Goal: Task Accomplishment & Management: Complete application form

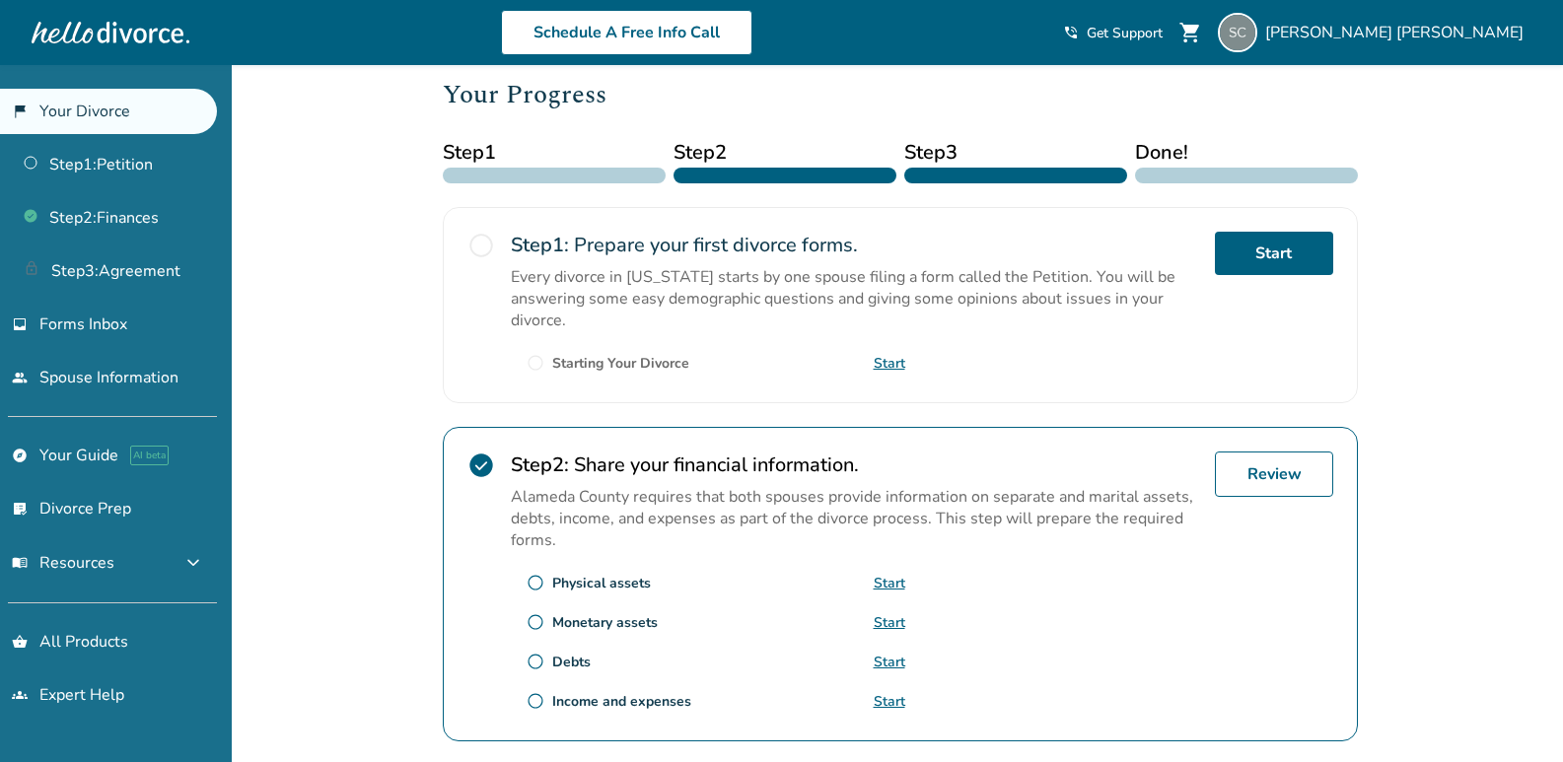
scroll to position [328, 0]
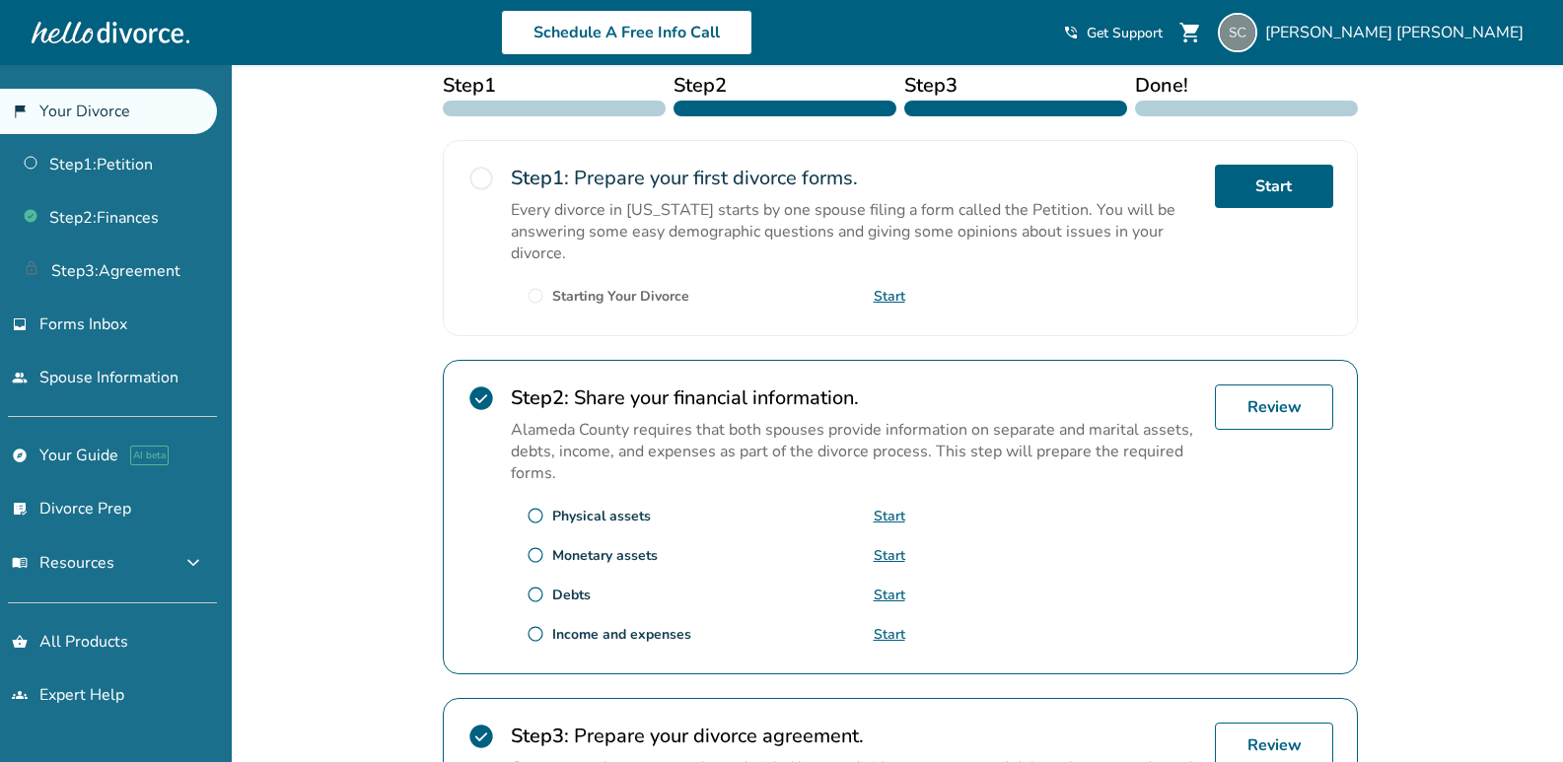
click at [884, 515] on link "Start" at bounding box center [890, 516] width 32 height 19
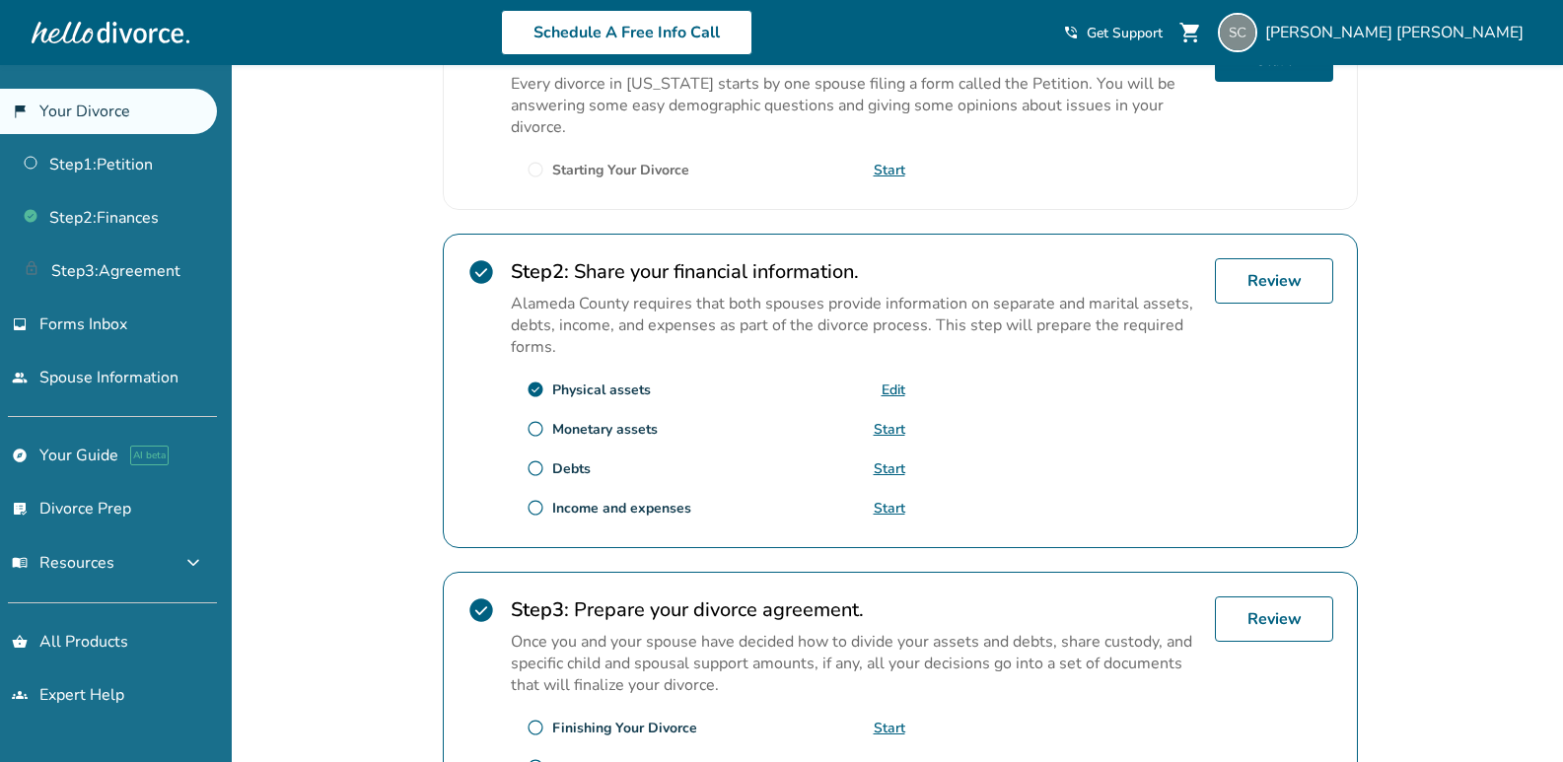
scroll to position [485, 0]
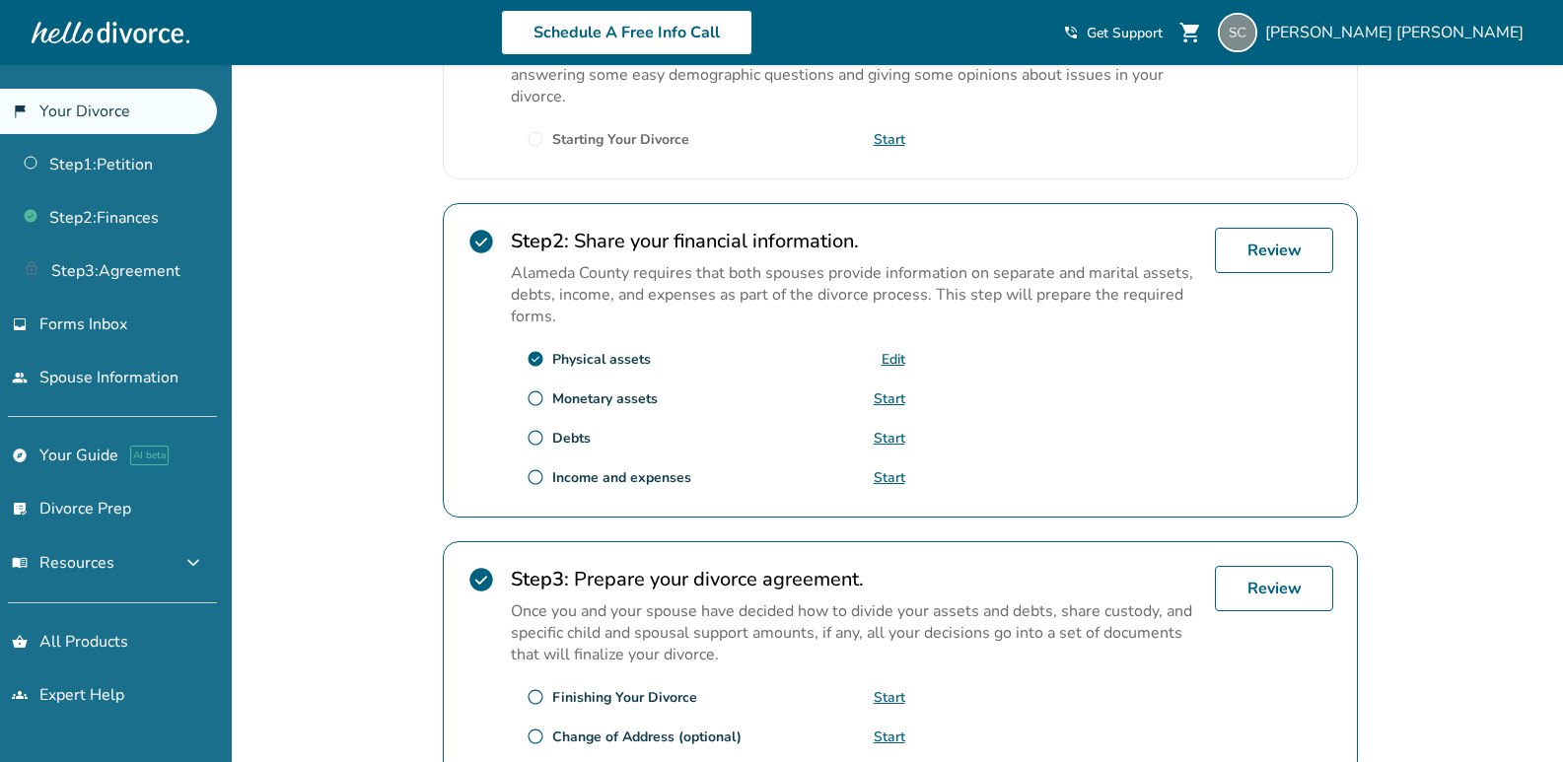
click at [892, 395] on link "Start" at bounding box center [890, 399] width 32 height 19
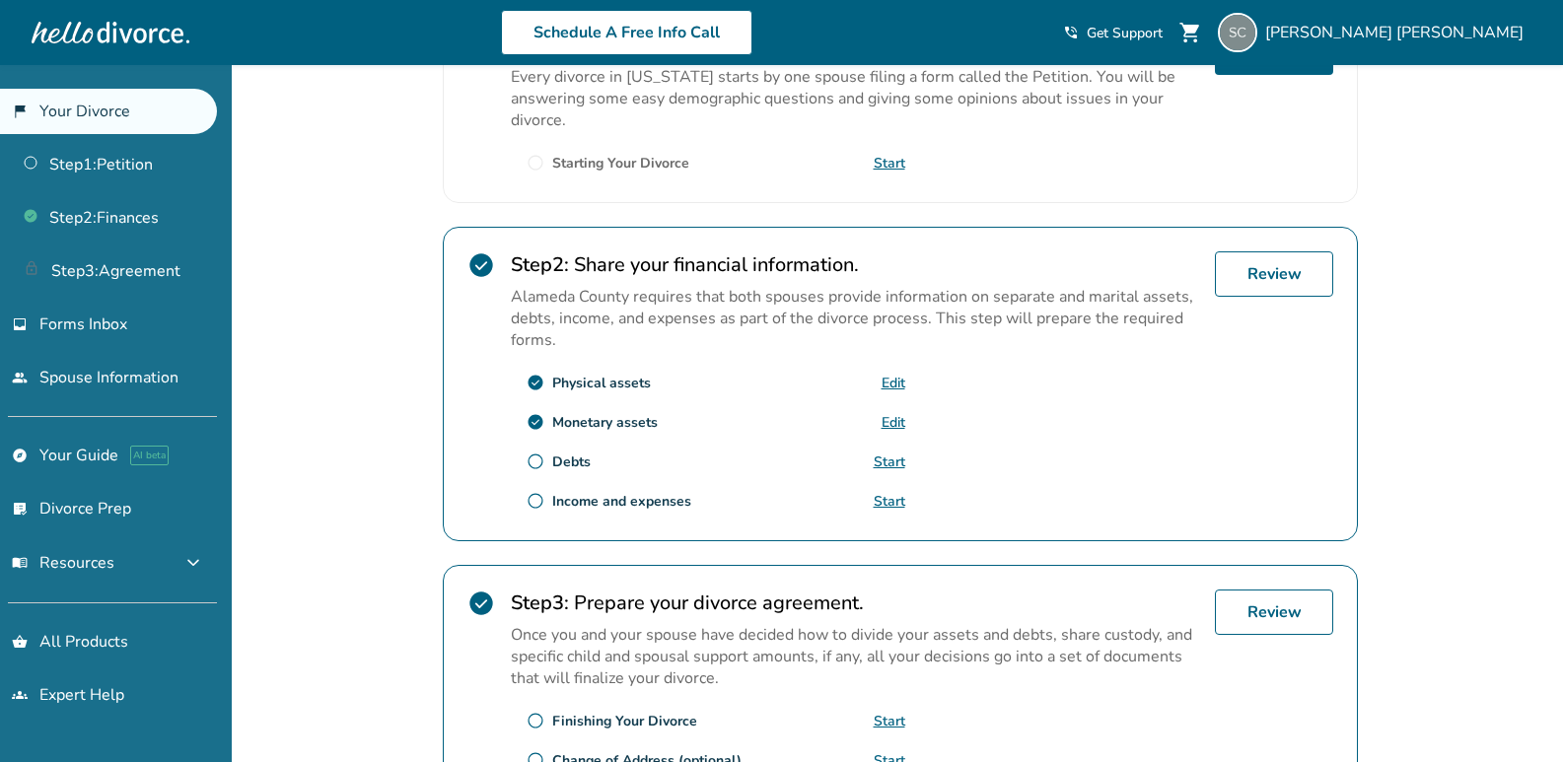
scroll to position [464, 0]
click at [898, 461] on link "Start" at bounding box center [890, 460] width 32 height 19
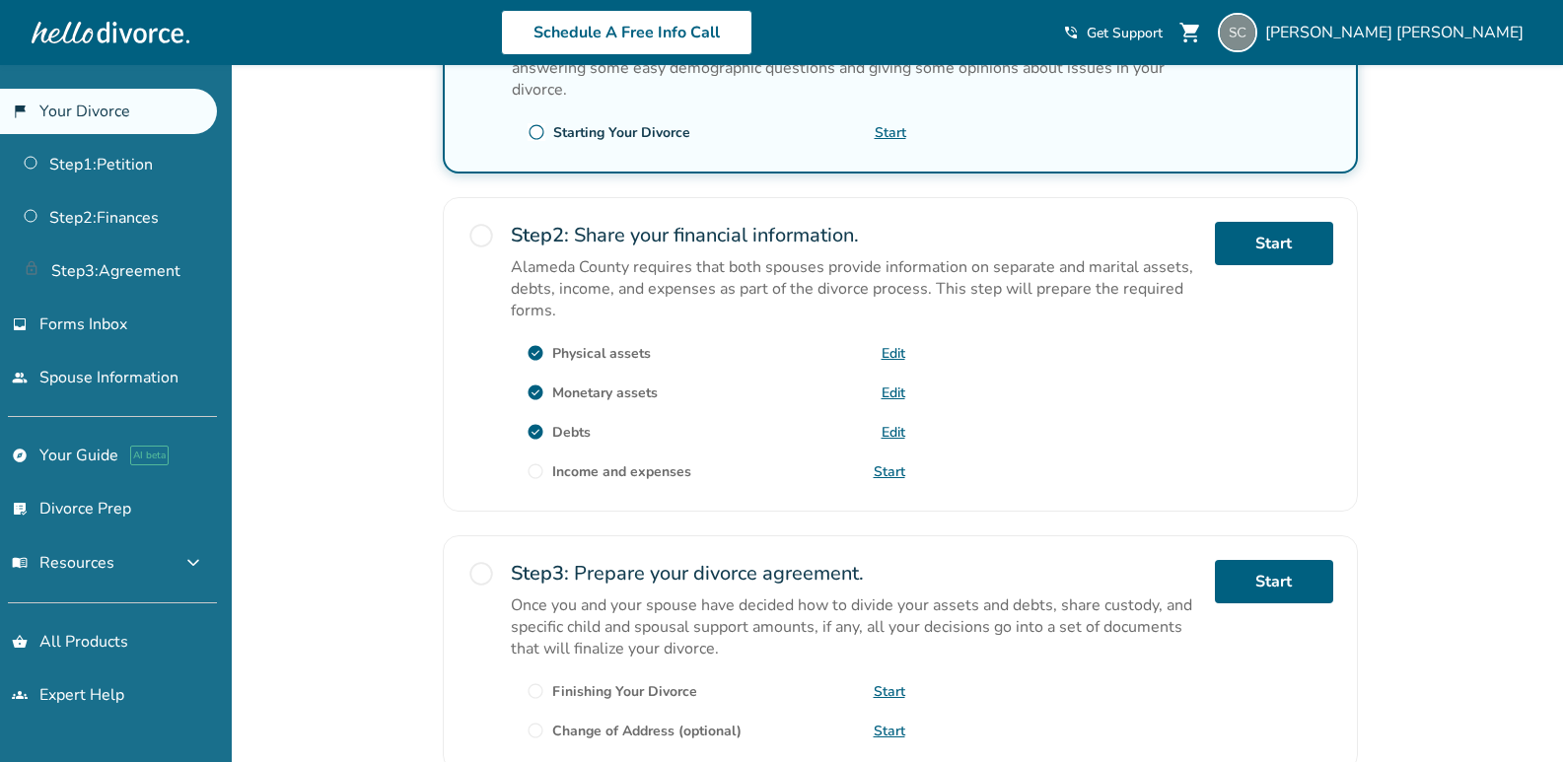
scroll to position [494, 0]
click at [882, 467] on link "Start" at bounding box center [890, 471] width 32 height 19
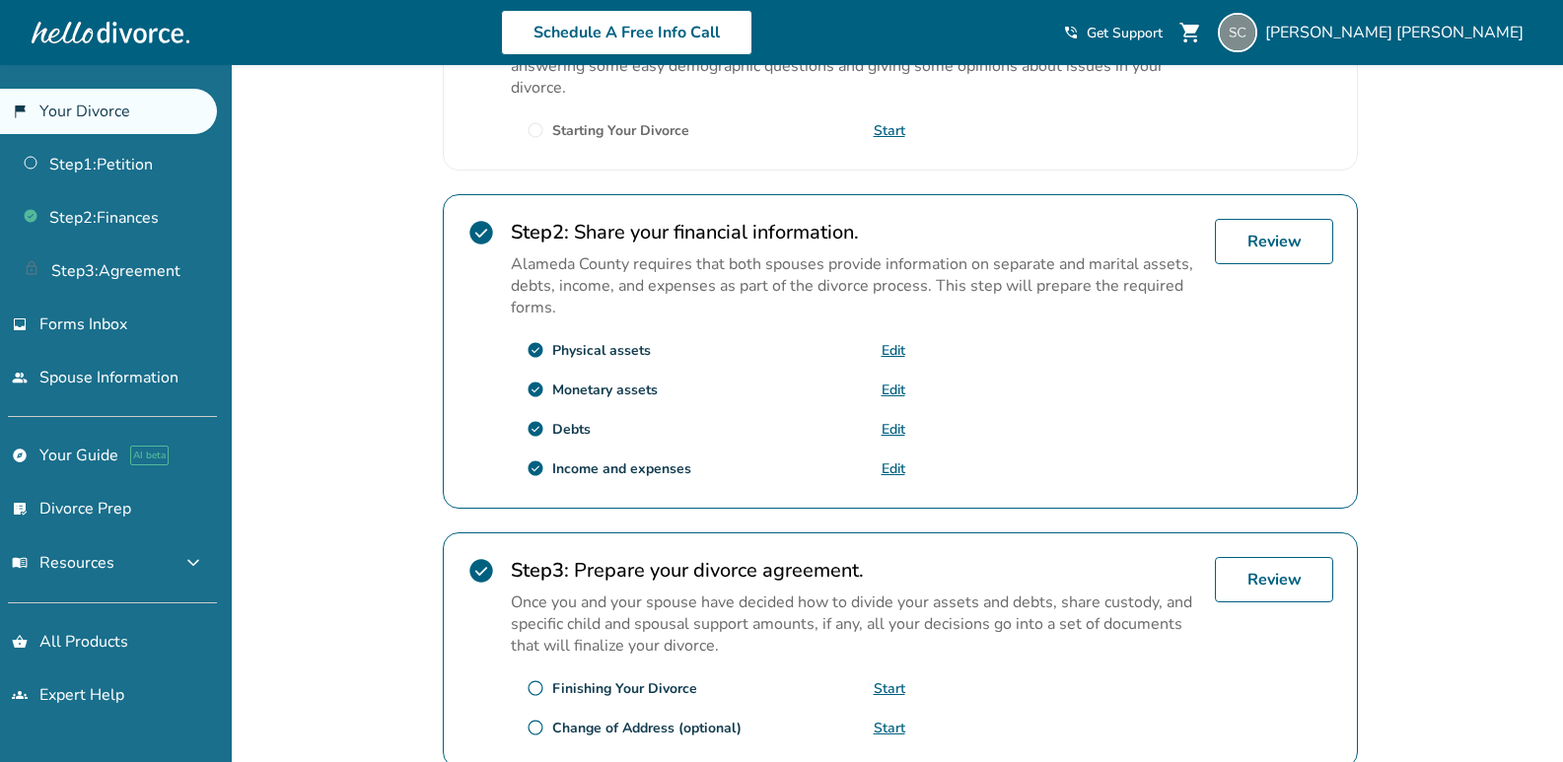
scroll to position [493, 0]
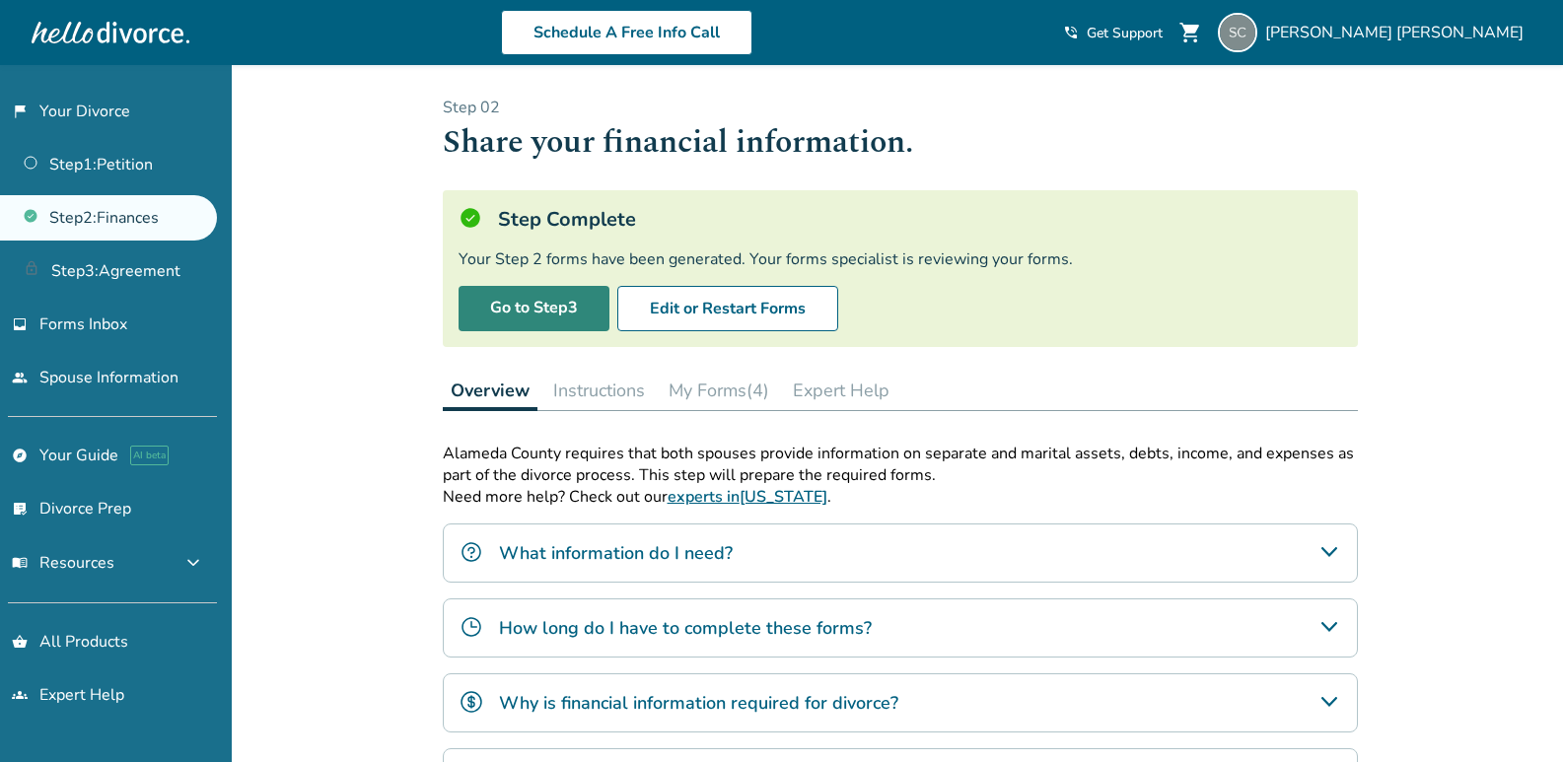
click at [540, 296] on link "Go to Step 3" at bounding box center [534, 308] width 151 height 45
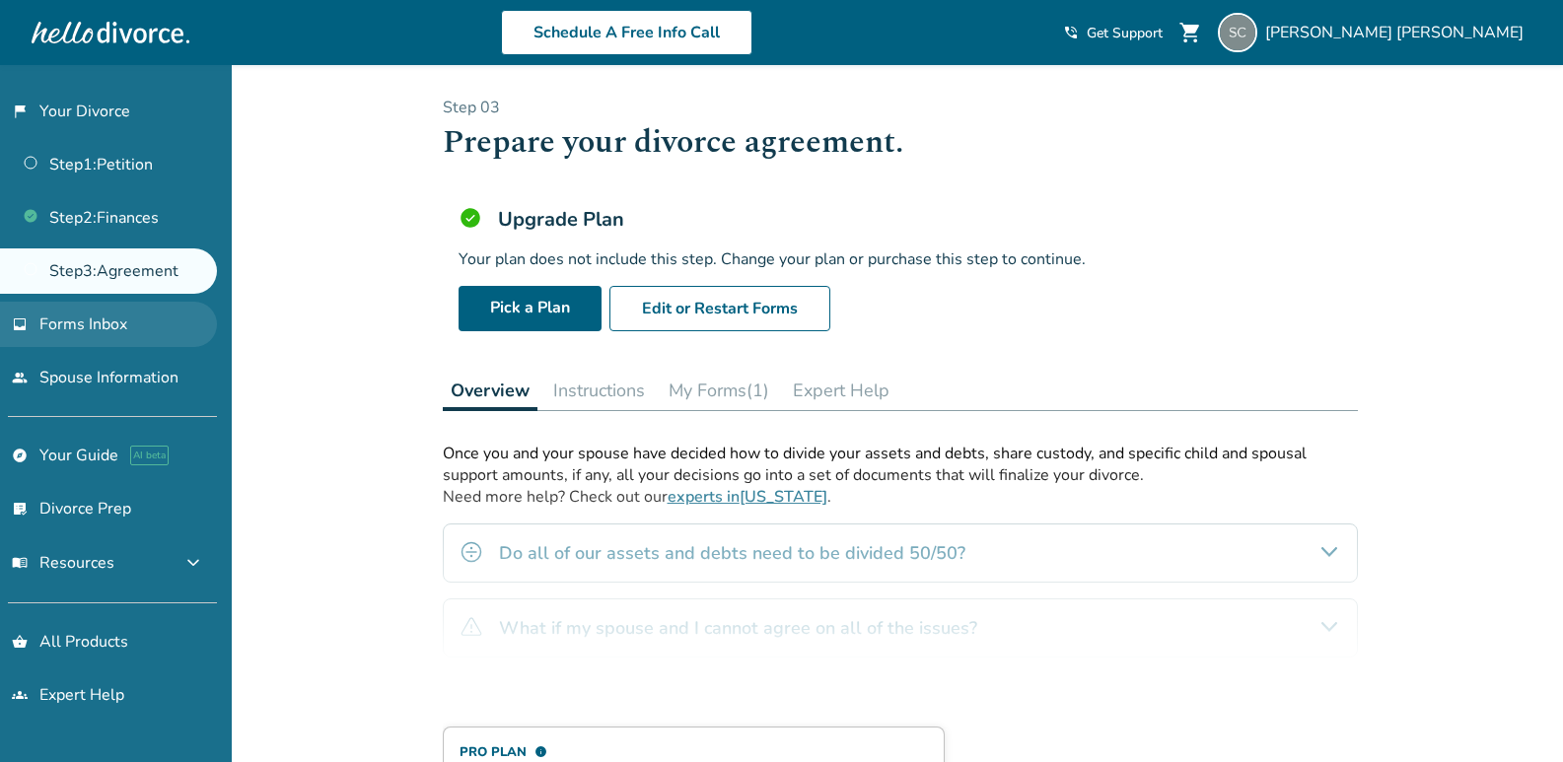
click at [81, 327] on span "Forms Inbox" at bounding box center [83, 325] width 88 height 22
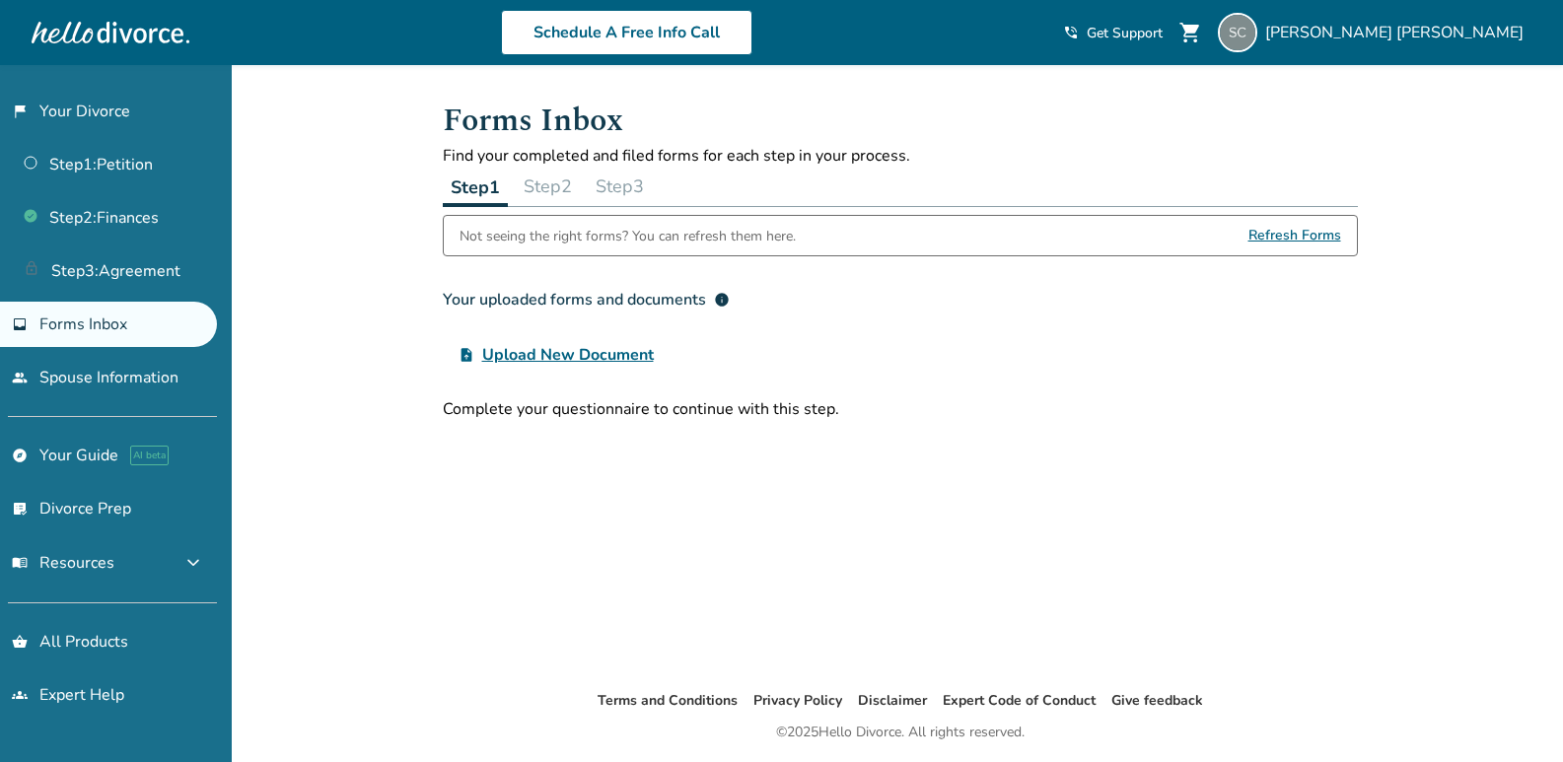
click at [422, 546] on div "Added to cart Forms Inbox Find your completed and filed forms for each step in …" at bounding box center [781, 446] width 1563 height 762
click at [95, 227] on link "Step 2 : Finances" at bounding box center [108, 217] width 217 height 45
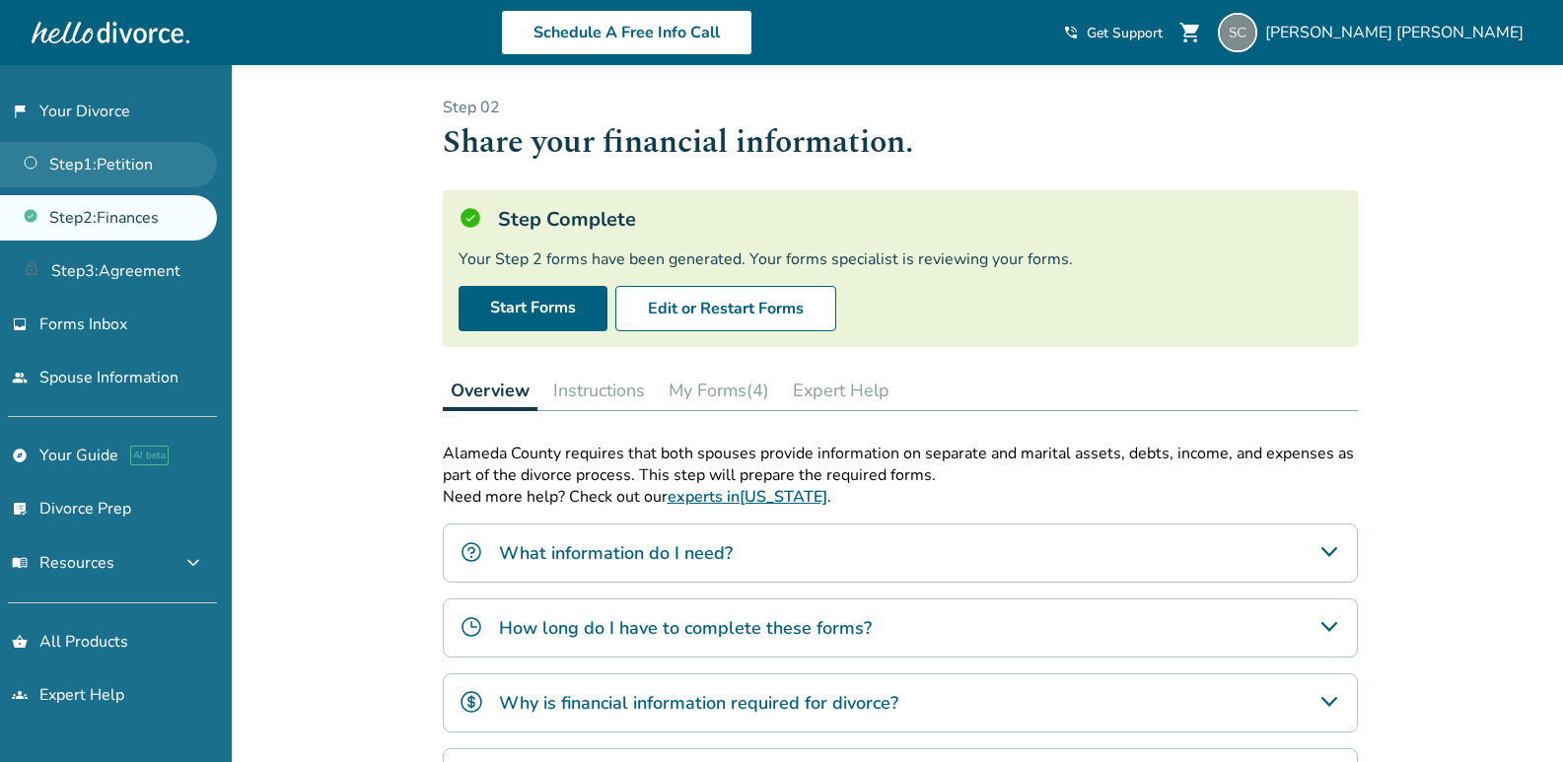
click at [105, 172] on link "Step 1 : Petition" at bounding box center [108, 164] width 217 height 45
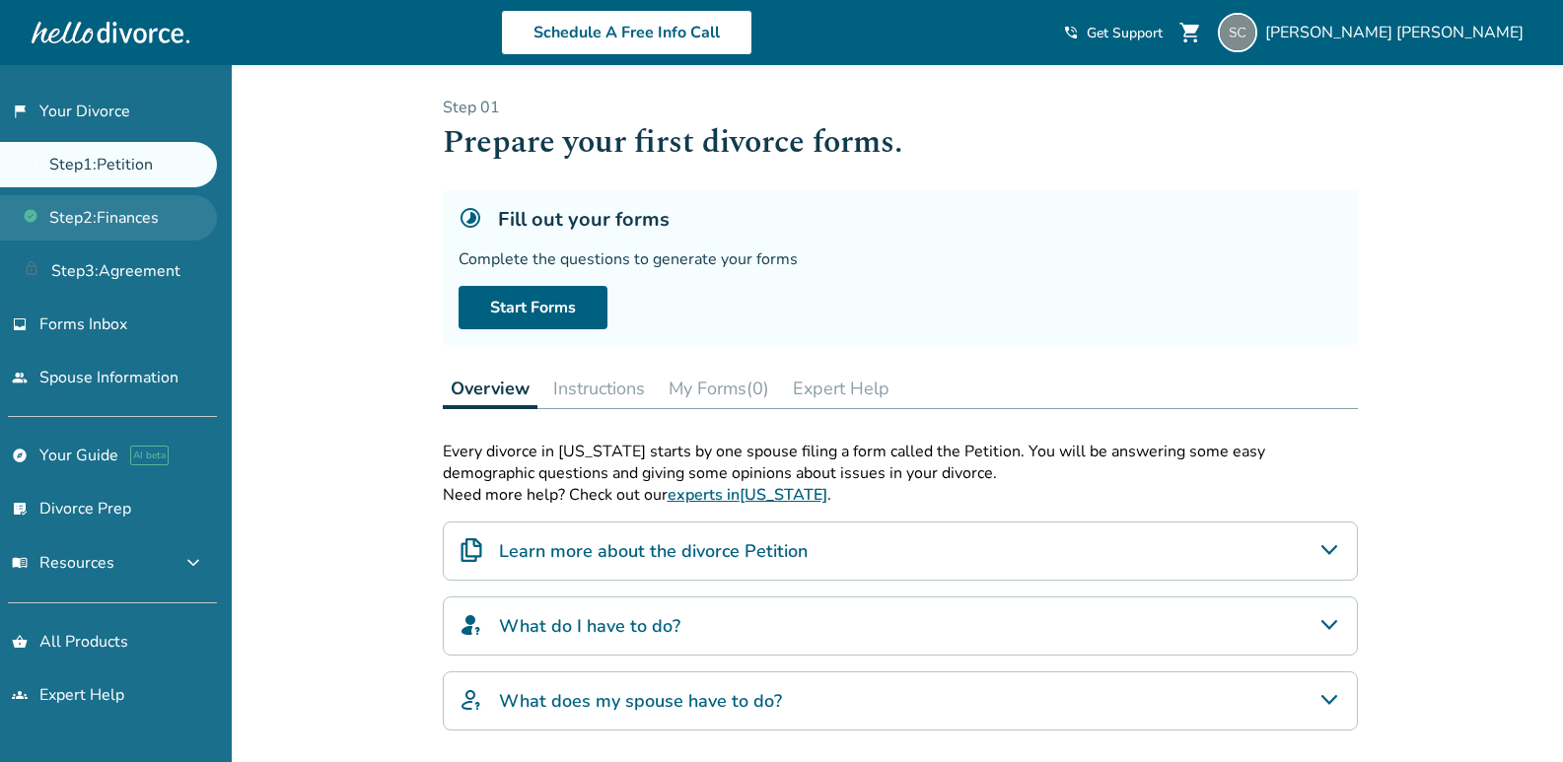
click at [127, 212] on link "Step 2 : Finances" at bounding box center [108, 217] width 217 height 45
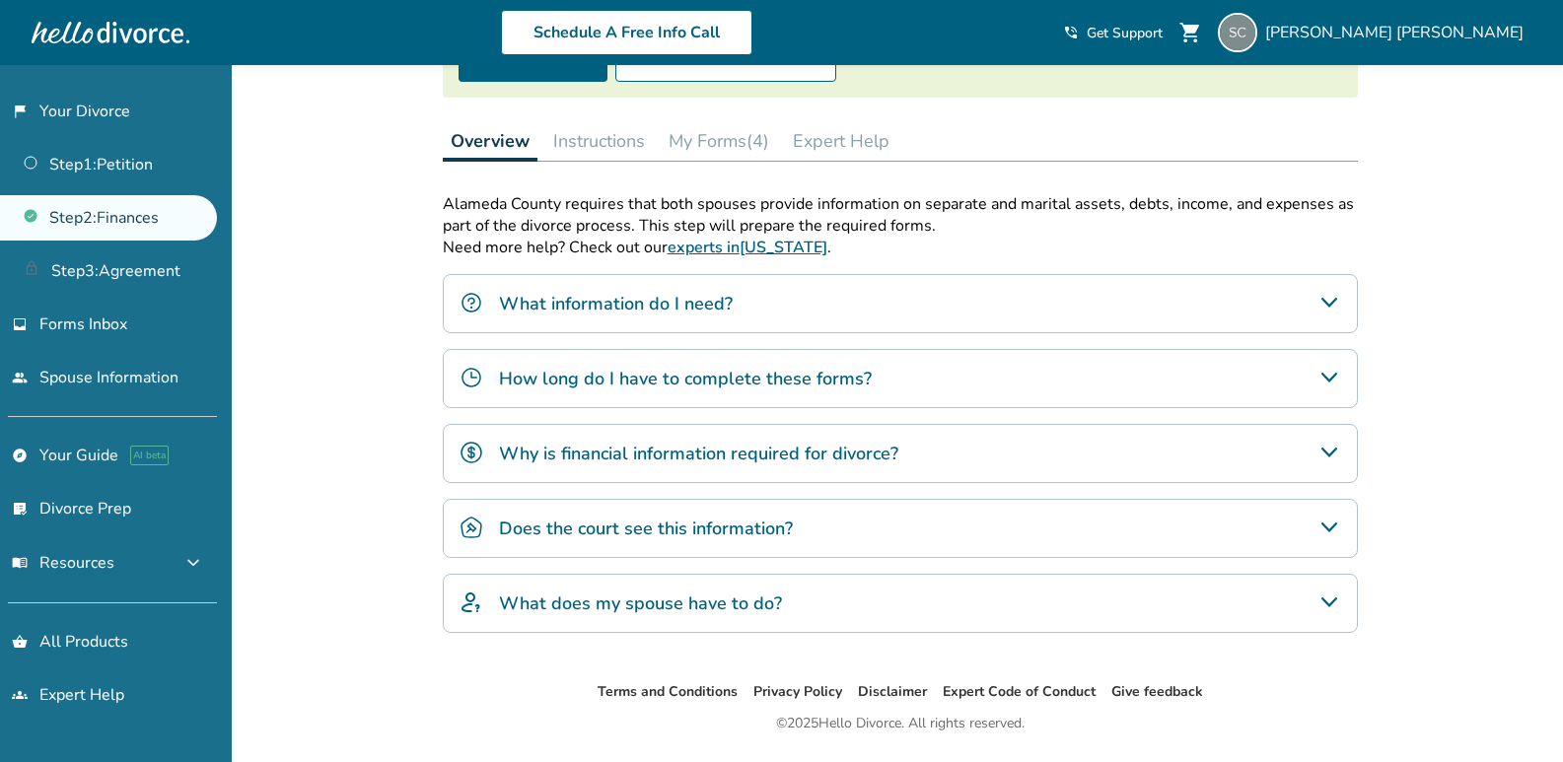
scroll to position [306, 0]
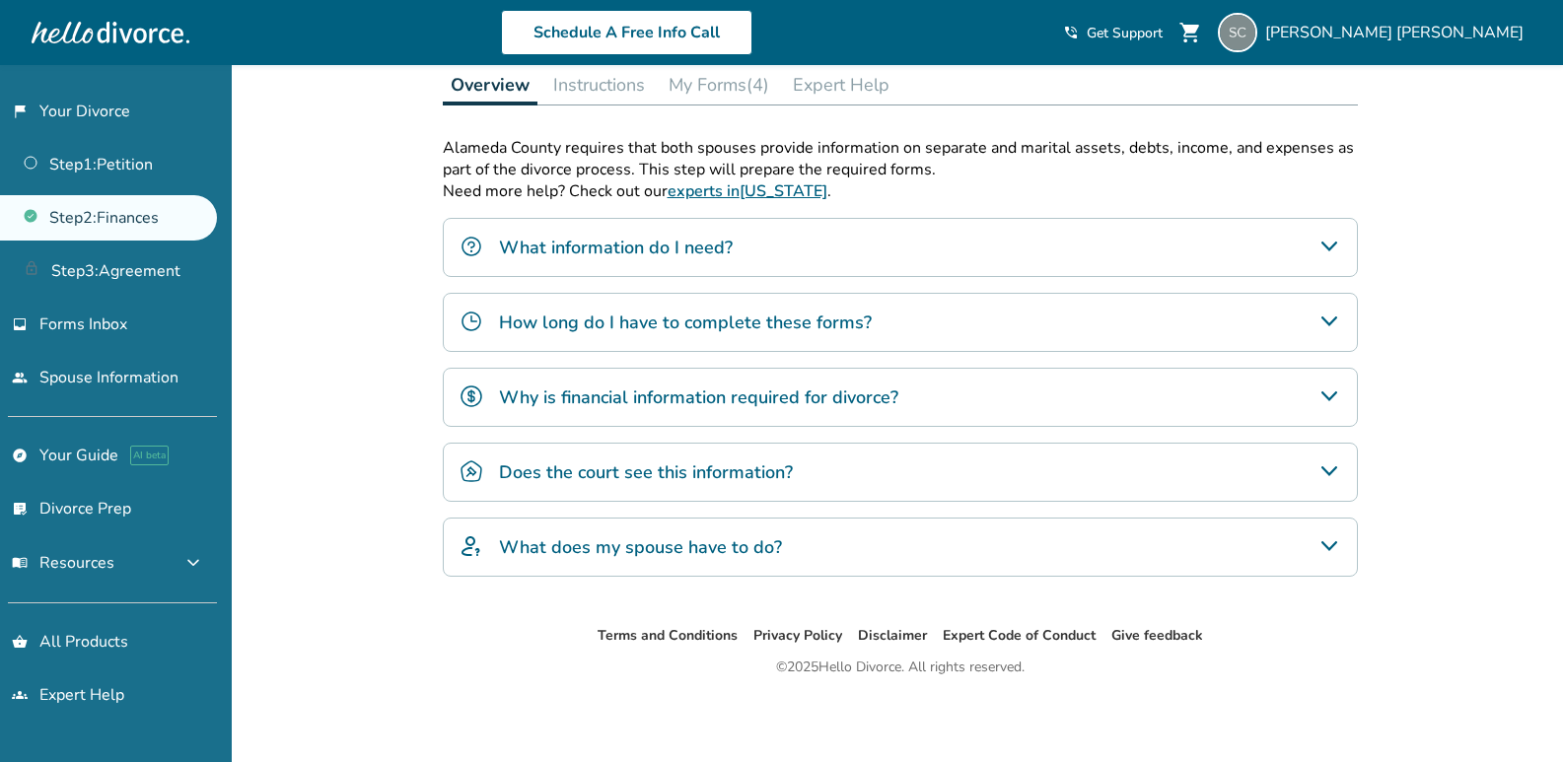
click at [1036, 239] on div "What information do I need?" at bounding box center [900, 247] width 915 height 59
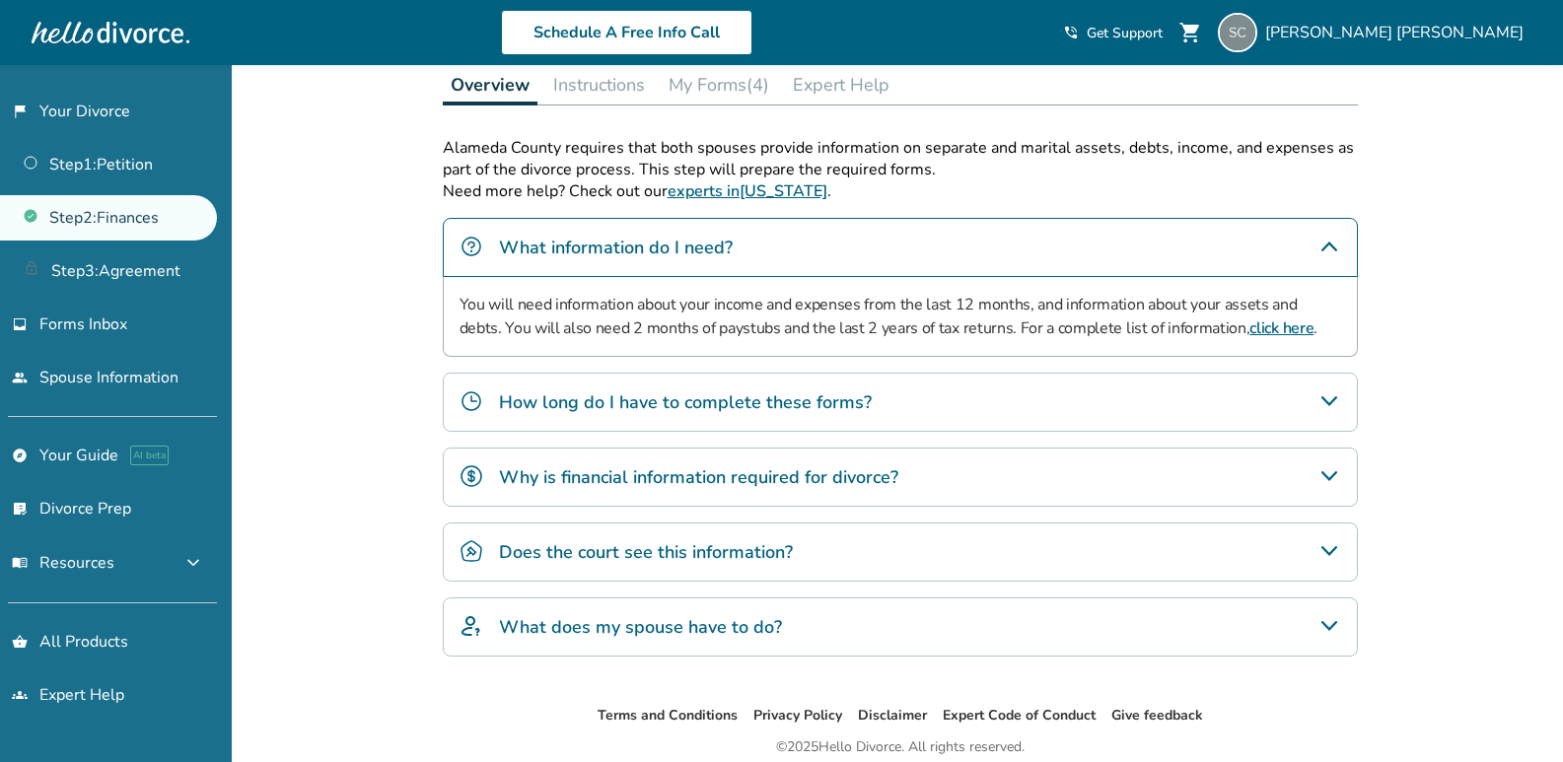
click at [1036, 239] on div "What information do I need?" at bounding box center [900, 247] width 915 height 59
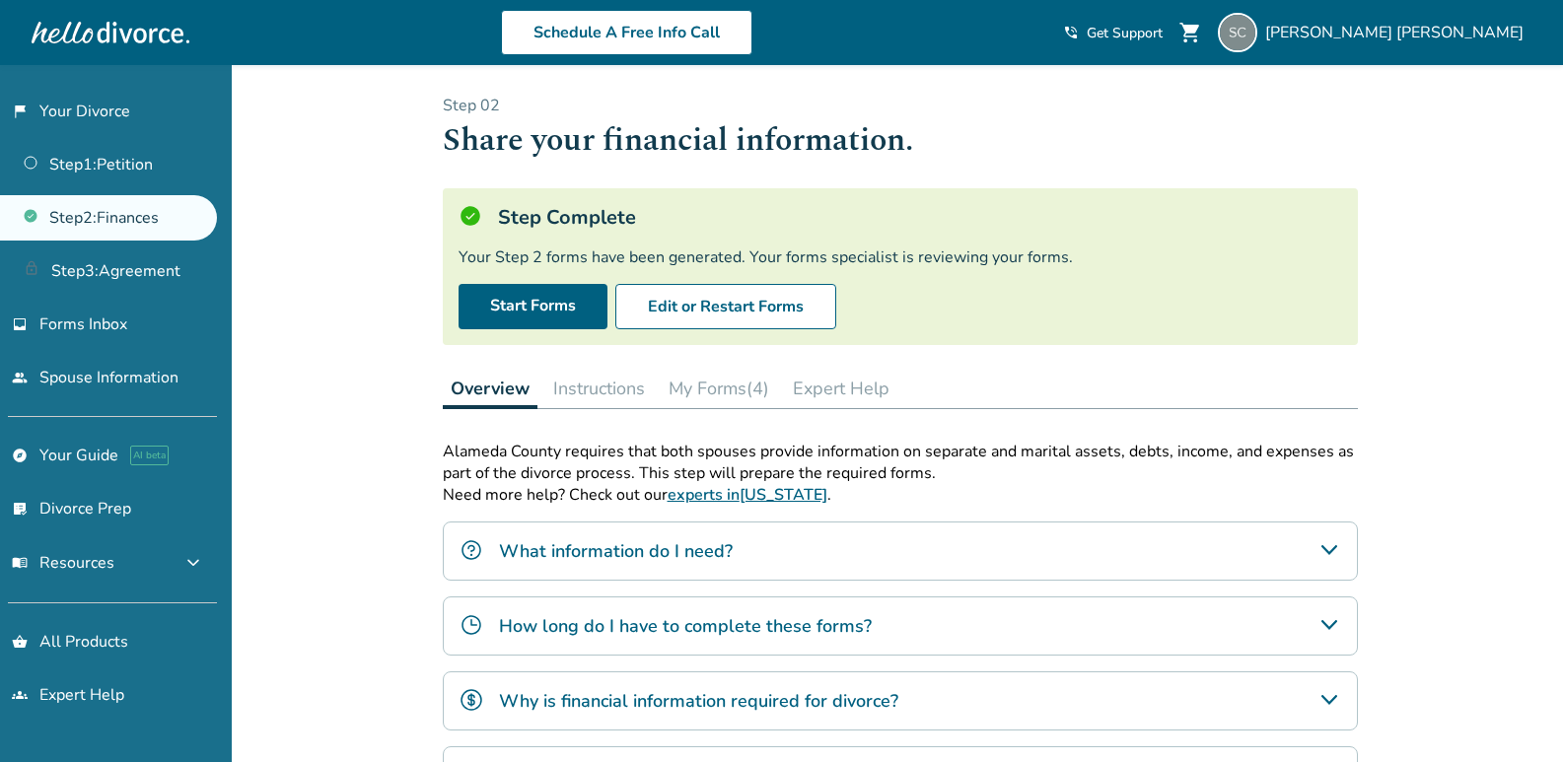
scroll to position [0, 0]
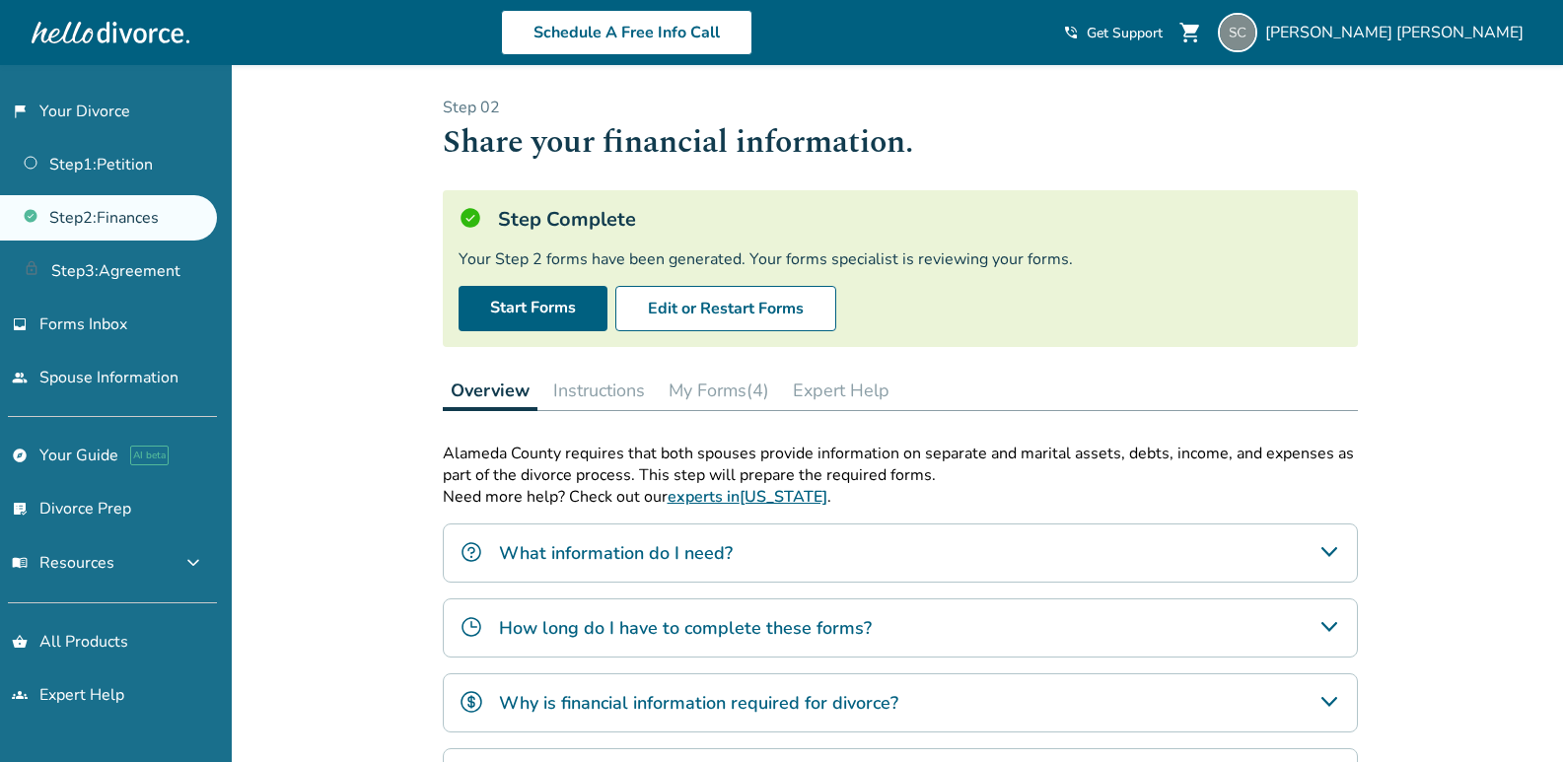
click at [734, 393] on button "My Forms (4)" at bounding box center [719, 390] width 116 height 39
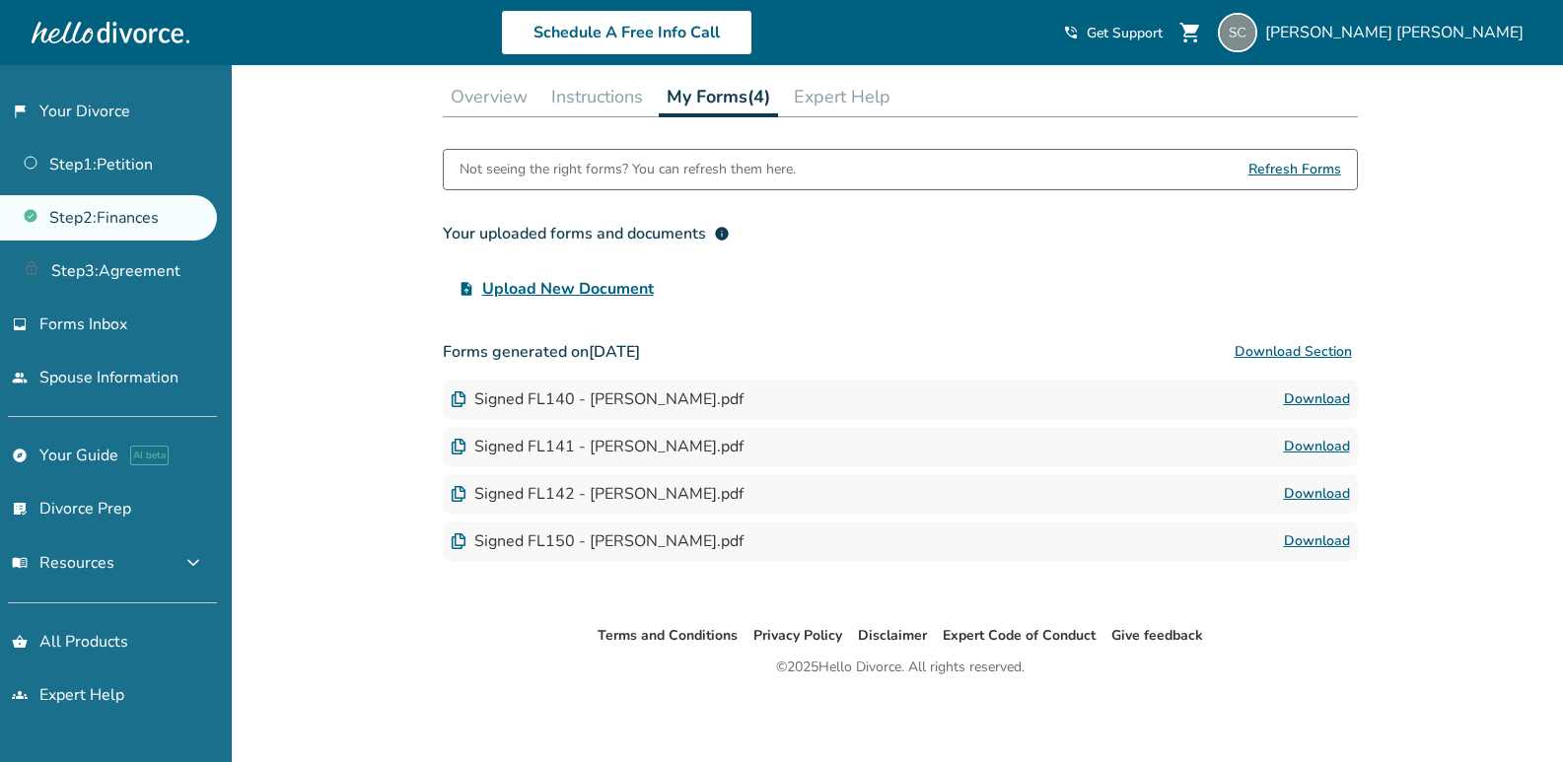
scroll to position [129, 0]
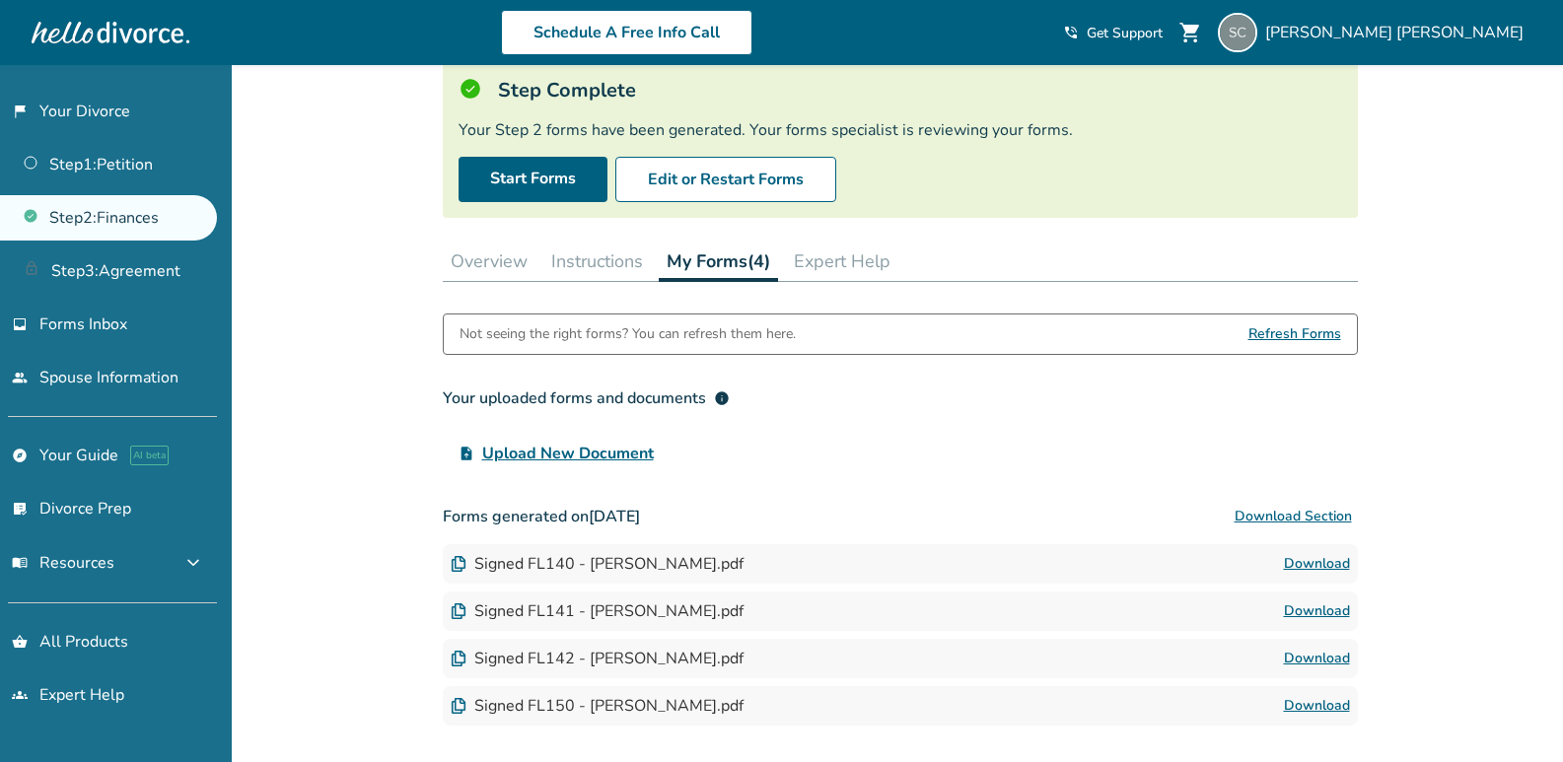
click at [809, 261] on button "Expert Help" at bounding box center [842, 261] width 112 height 39
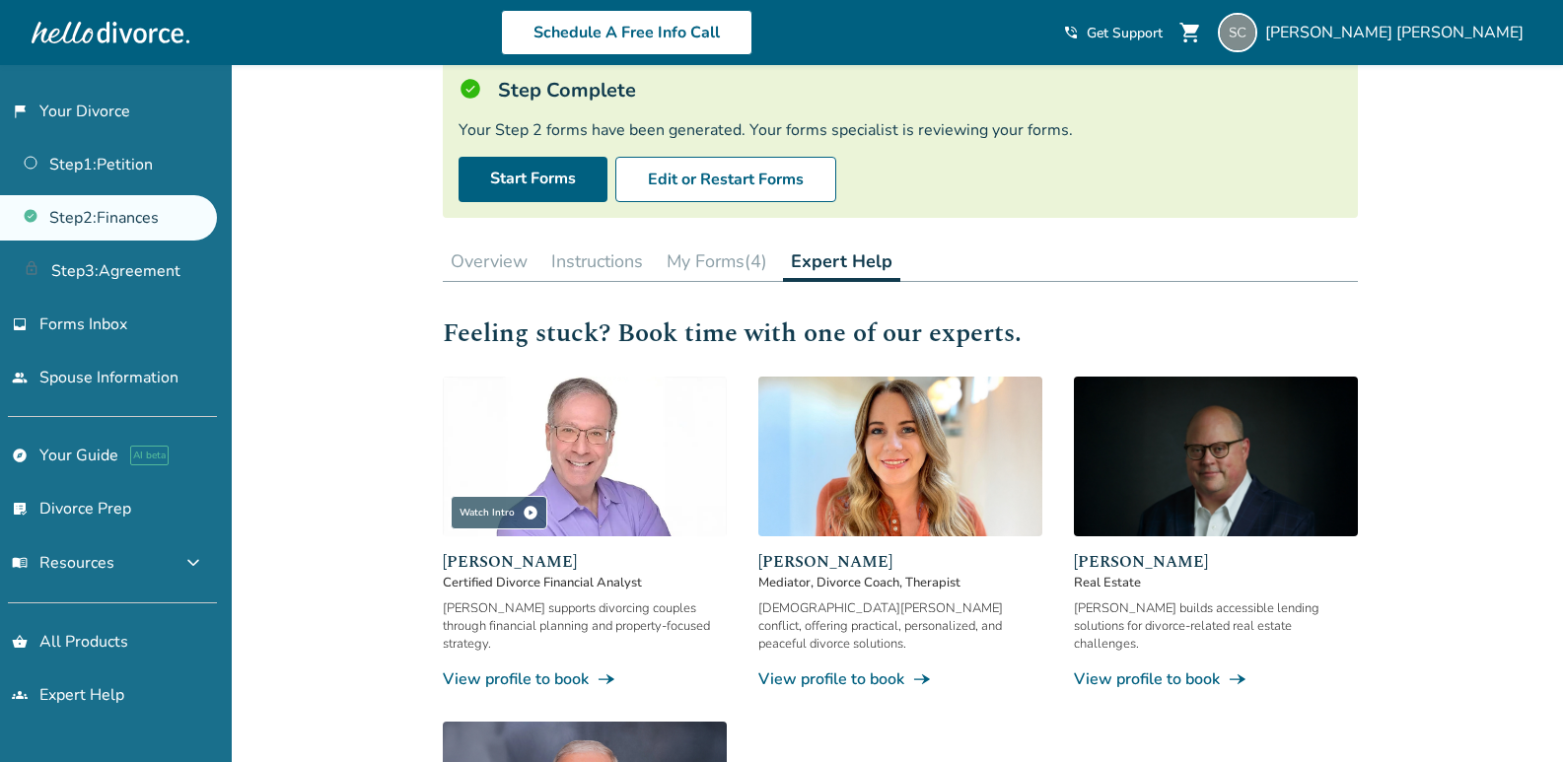
click at [515, 257] on button "Overview" at bounding box center [489, 261] width 93 height 39
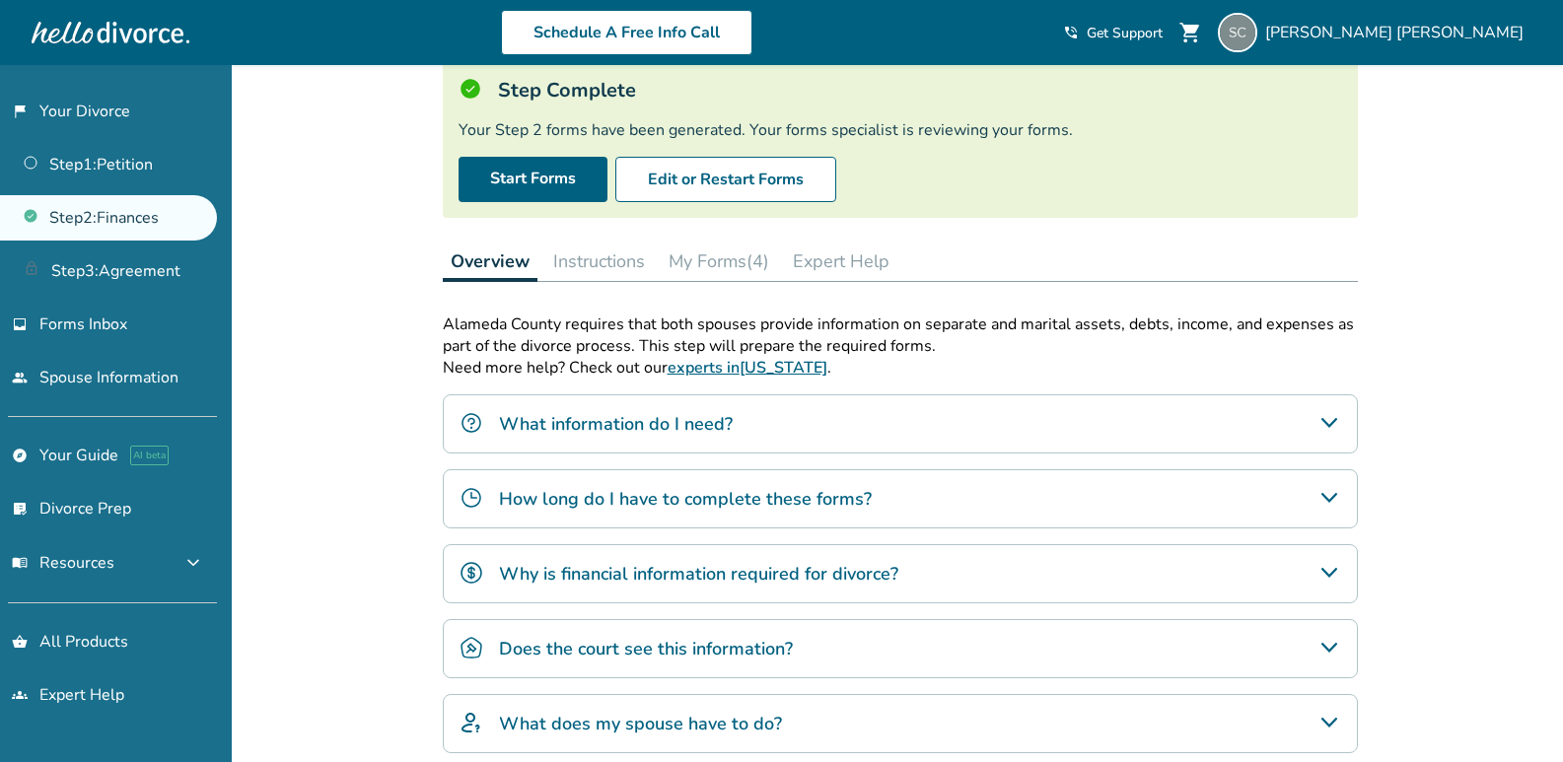
click at [634, 265] on button "Instructions" at bounding box center [599, 261] width 108 height 39
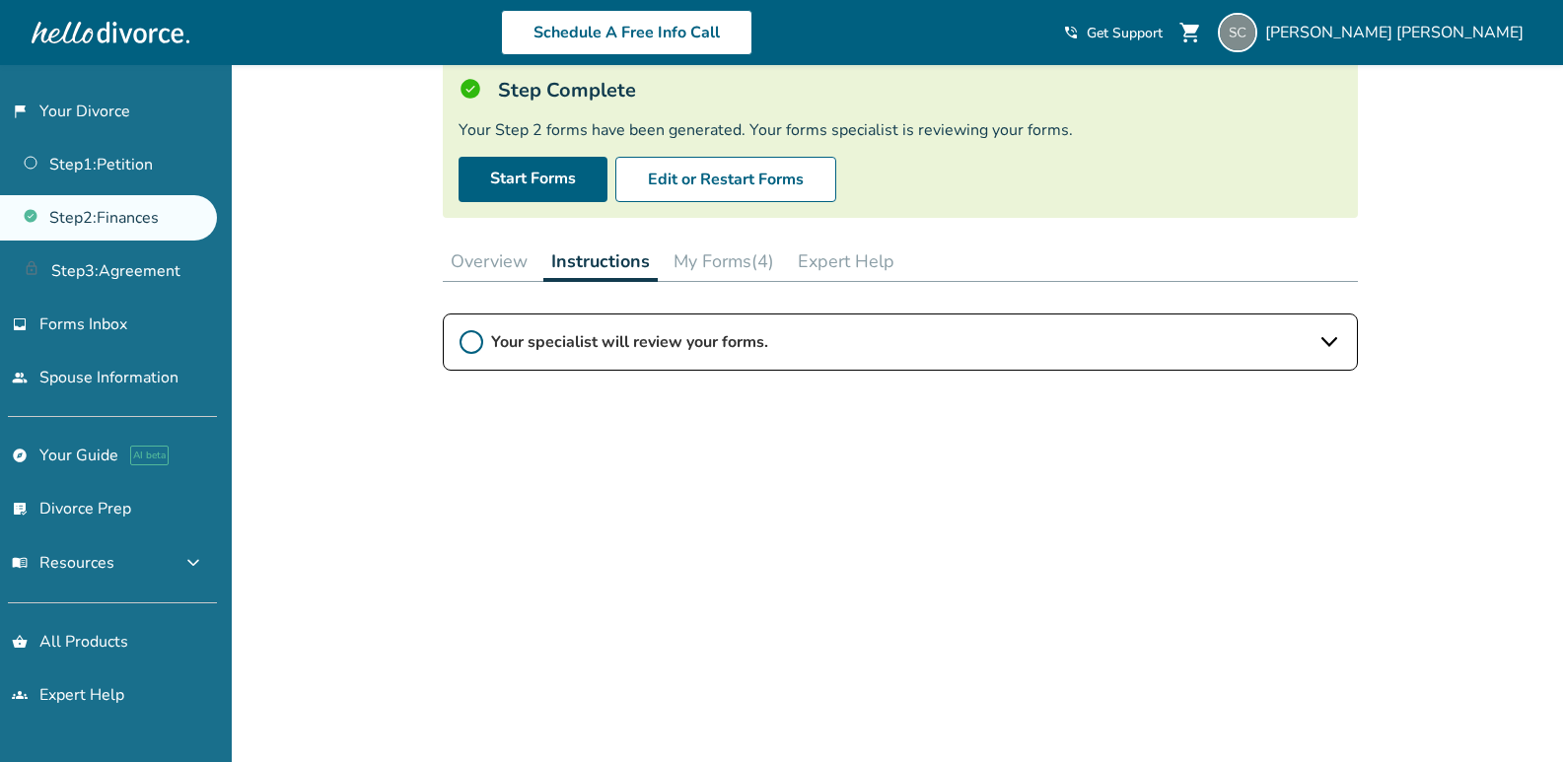
click at [963, 349] on span "Your specialist will review your forms." at bounding box center [900, 342] width 819 height 22
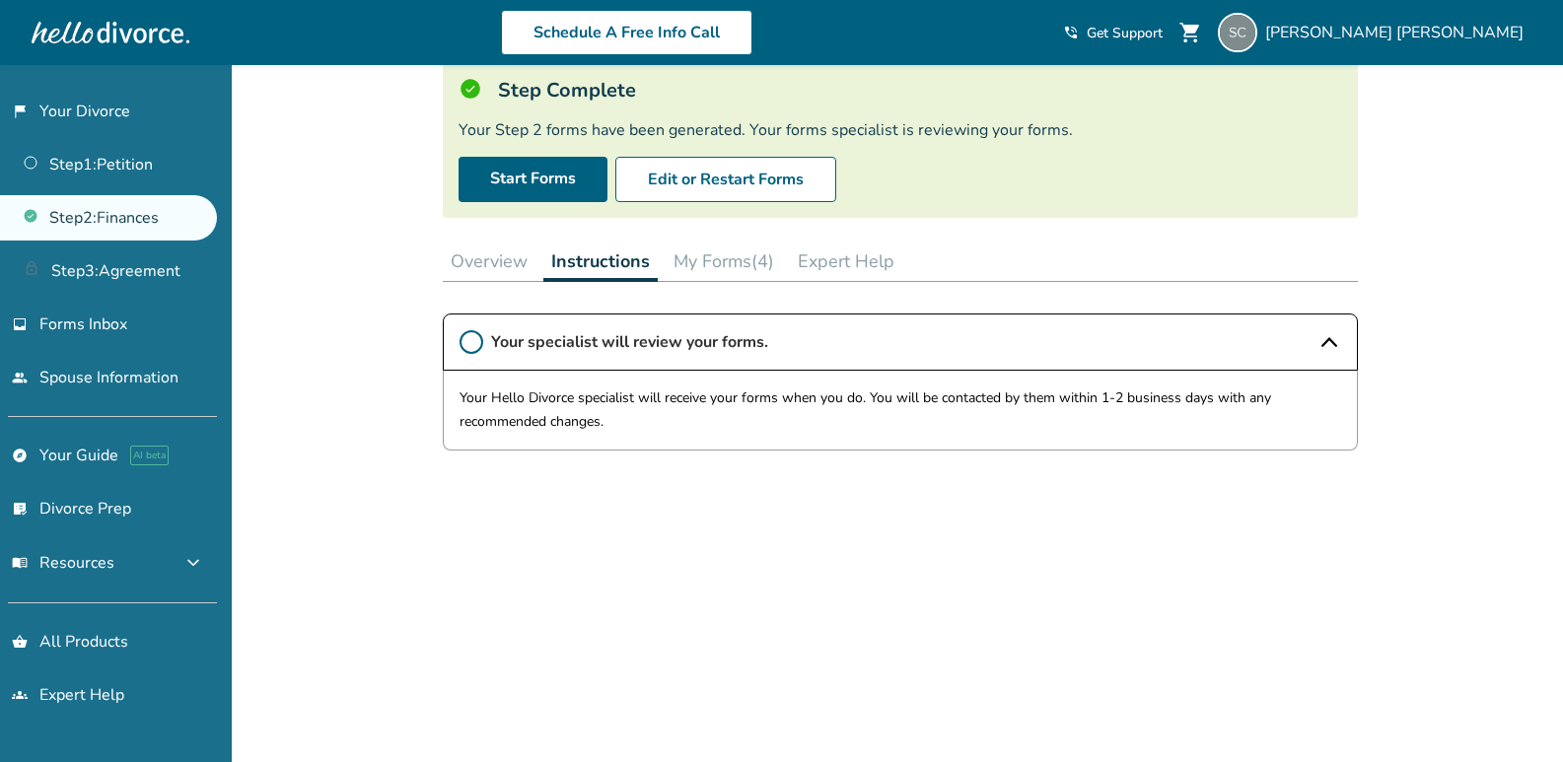
click at [963, 545] on div "Your specialist will review your forms. Your Hello Divorce specialist will rece…" at bounding box center [900, 536] width 915 height 444
click at [329, 427] on div "Added to cart Step 0 2 Share your financial information. Step Complete Your Ste…" at bounding box center [781, 431] width 1563 height 991
click at [712, 257] on button "My Forms (4)" at bounding box center [724, 261] width 116 height 39
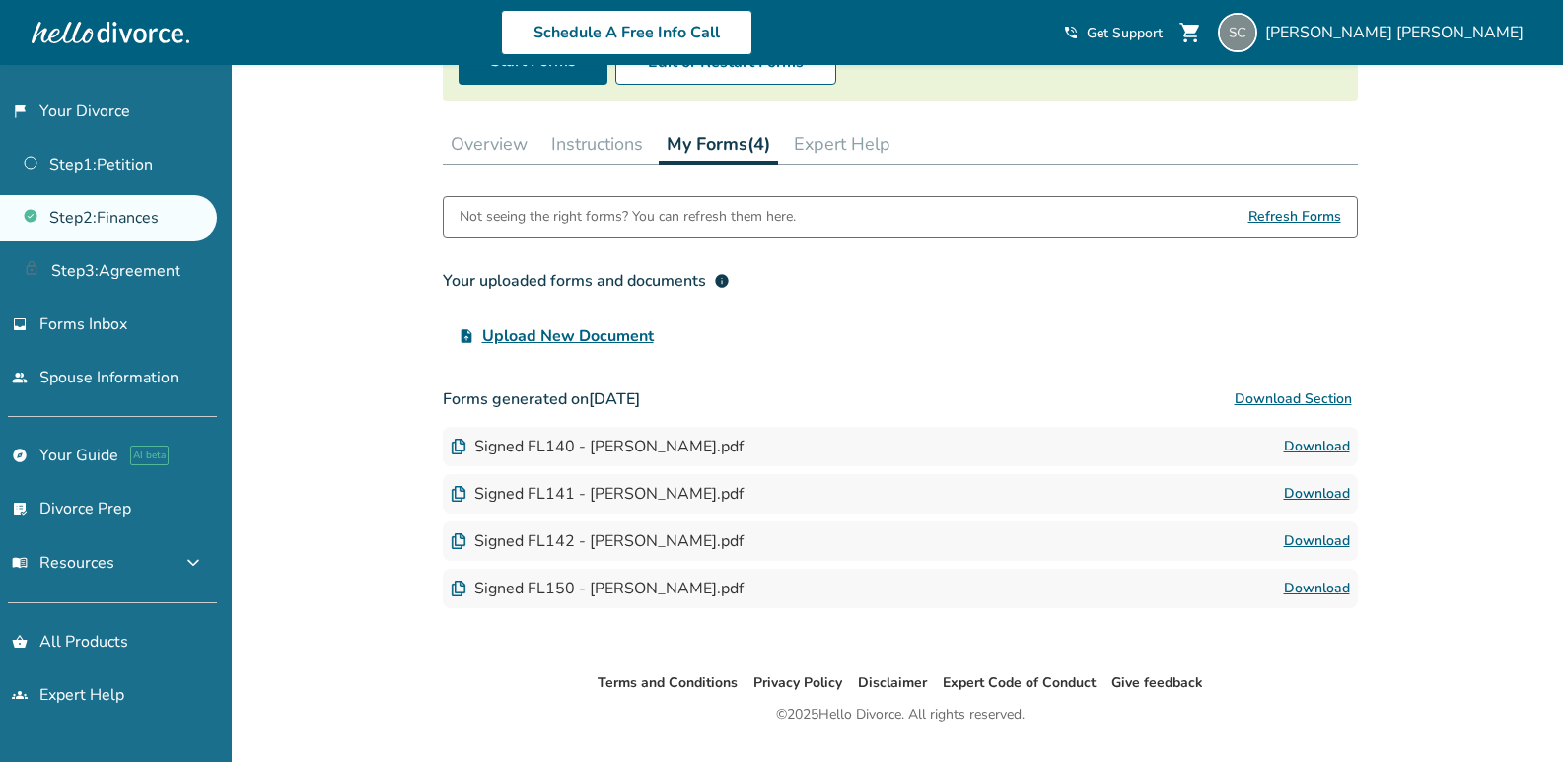
scroll to position [294, 0]
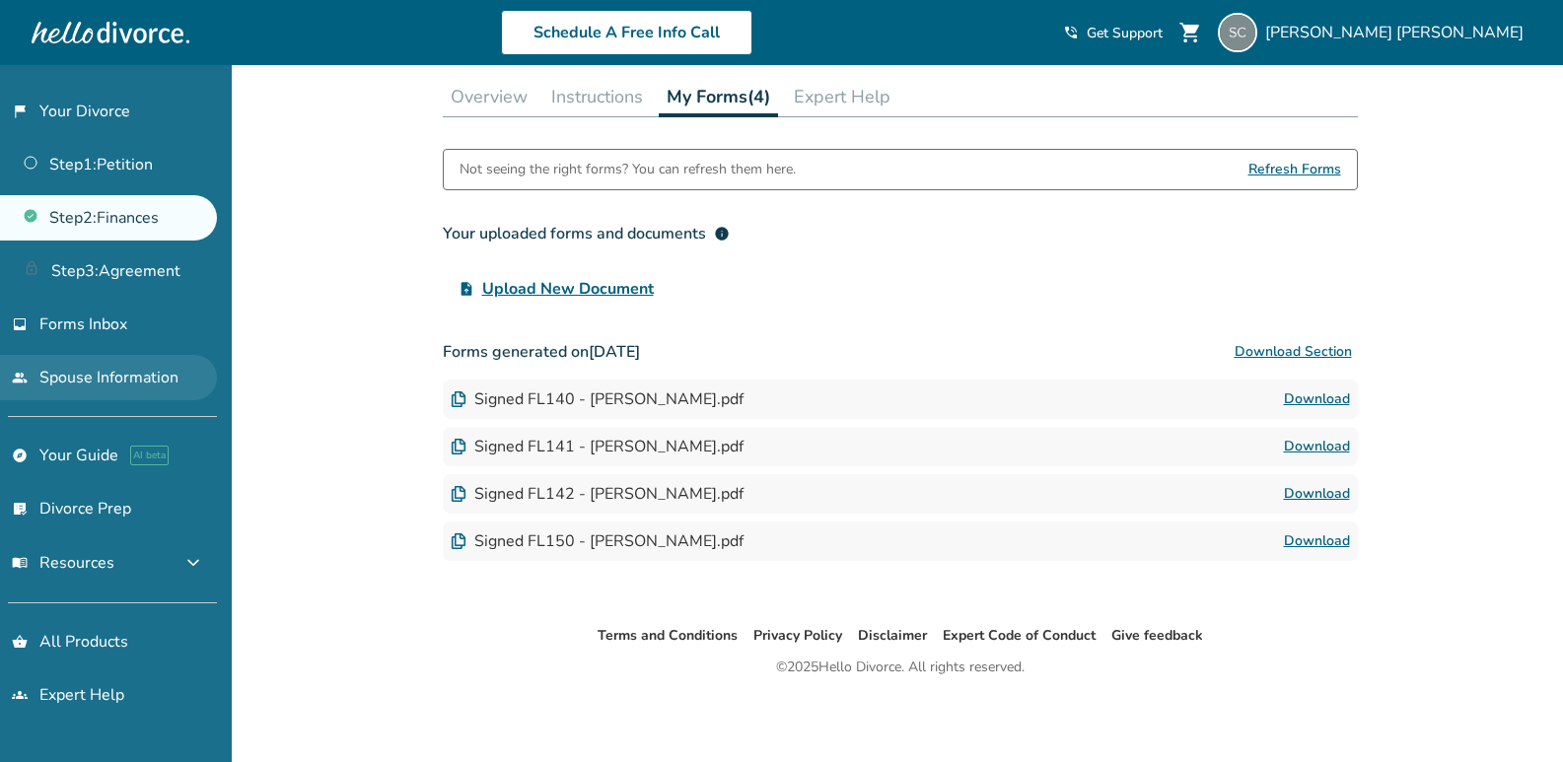
click at [142, 377] on link "people Spouse Information" at bounding box center [108, 377] width 217 height 45
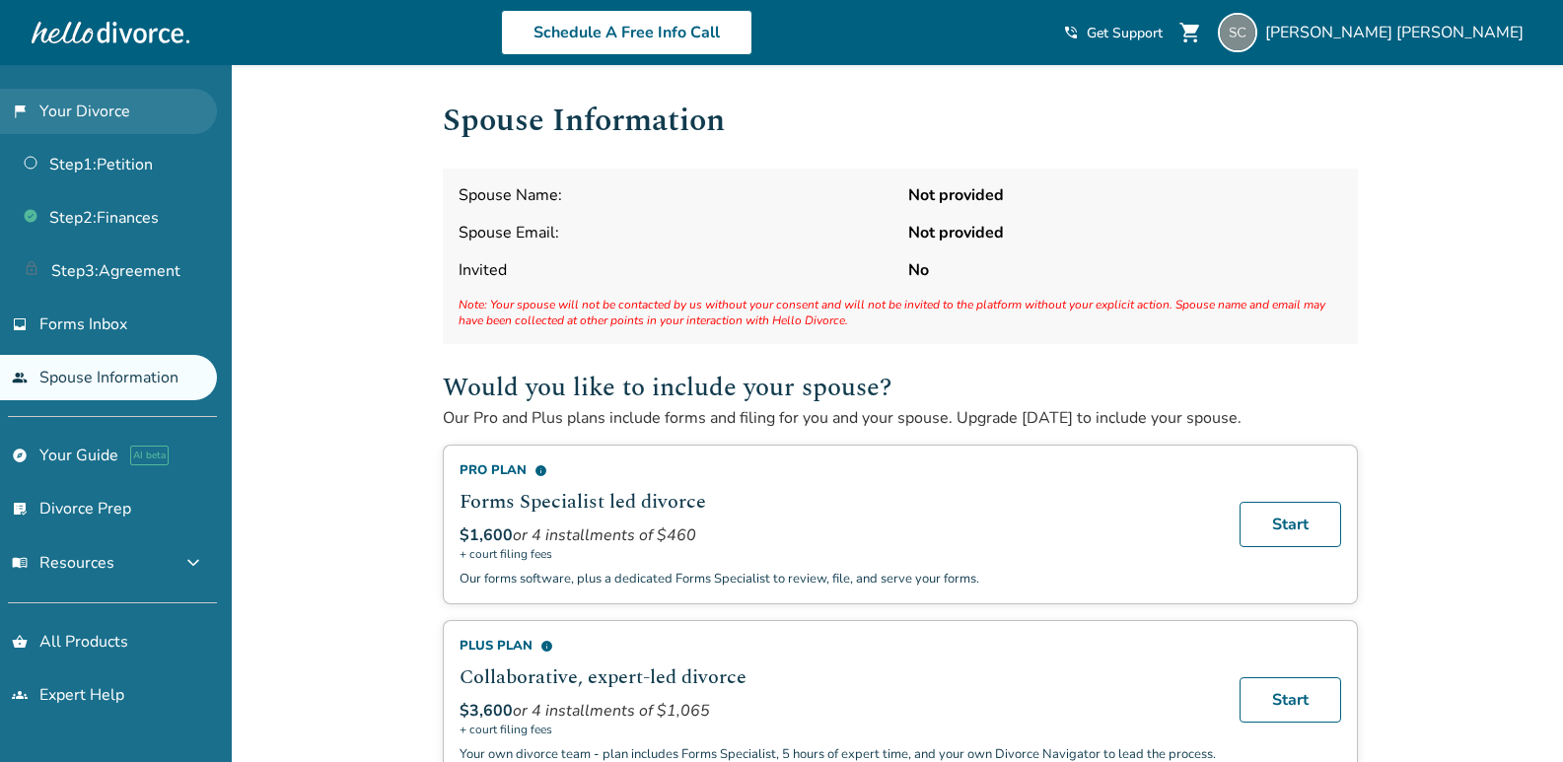
click at [88, 104] on link "flag_2 Your Divorce" at bounding box center [108, 111] width 217 height 45
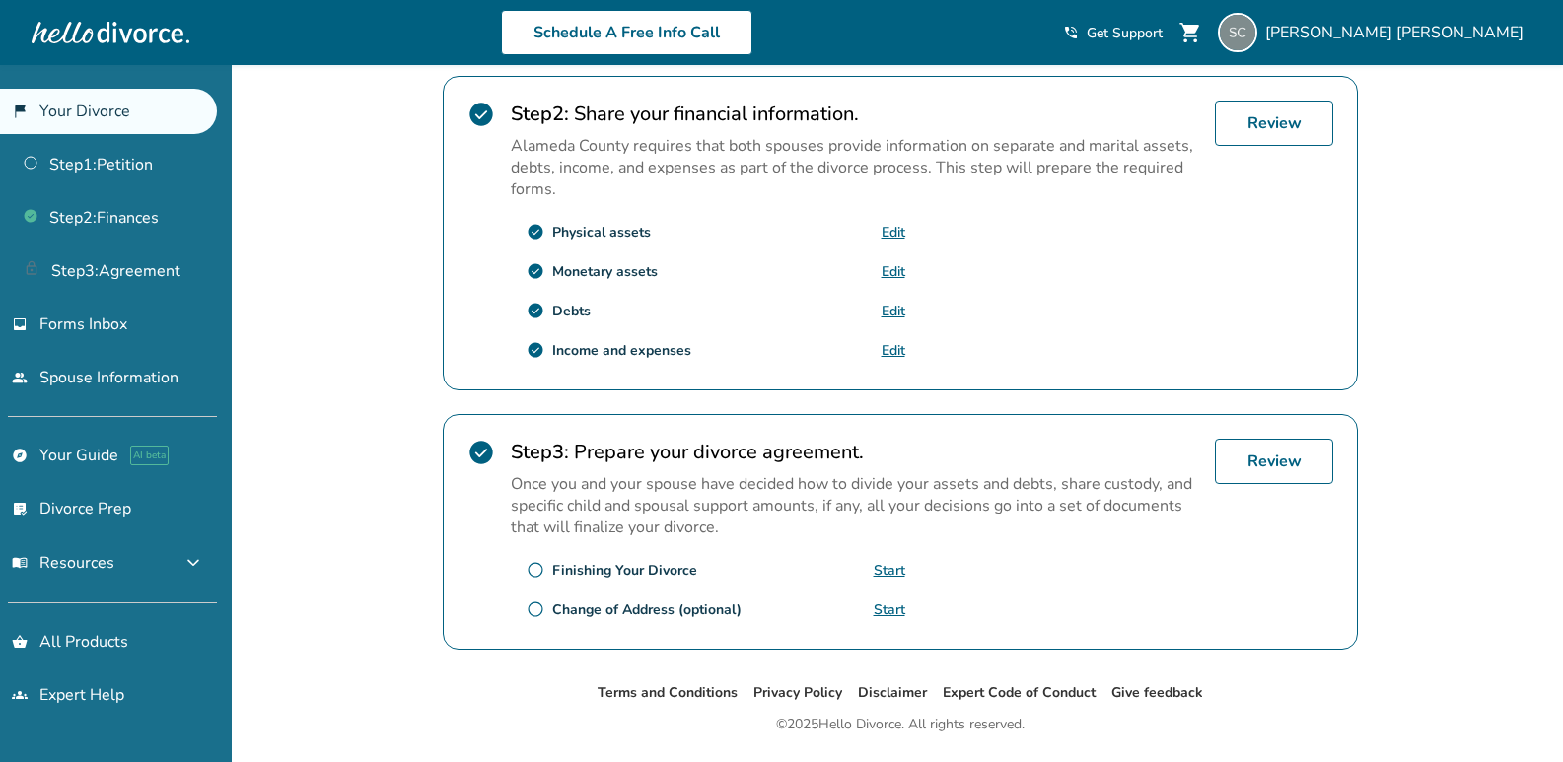
scroll to position [658, 0]
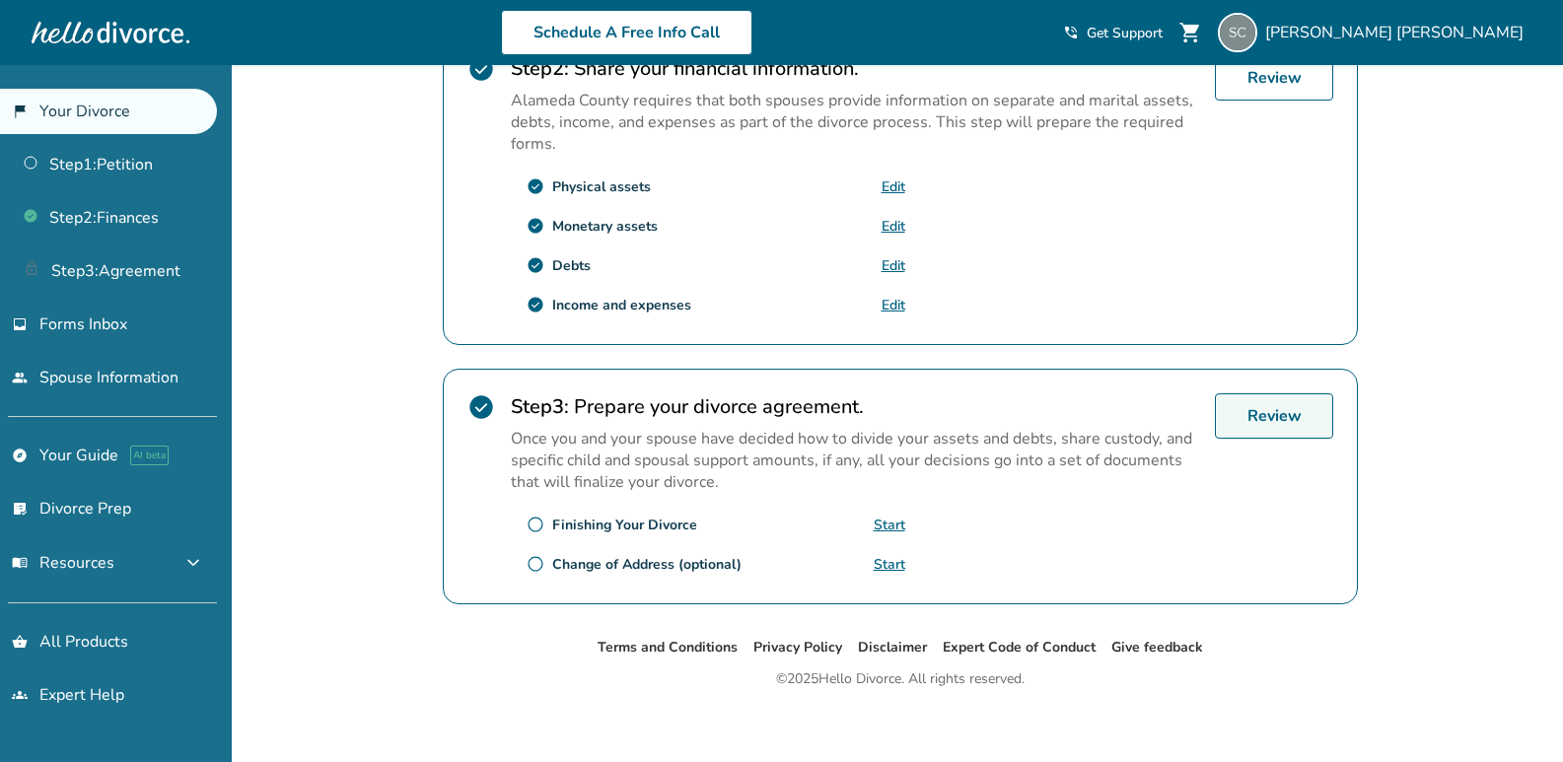
click at [1230, 411] on link "Review" at bounding box center [1274, 416] width 118 height 45
